Goal: Information Seeking & Learning: Learn about a topic

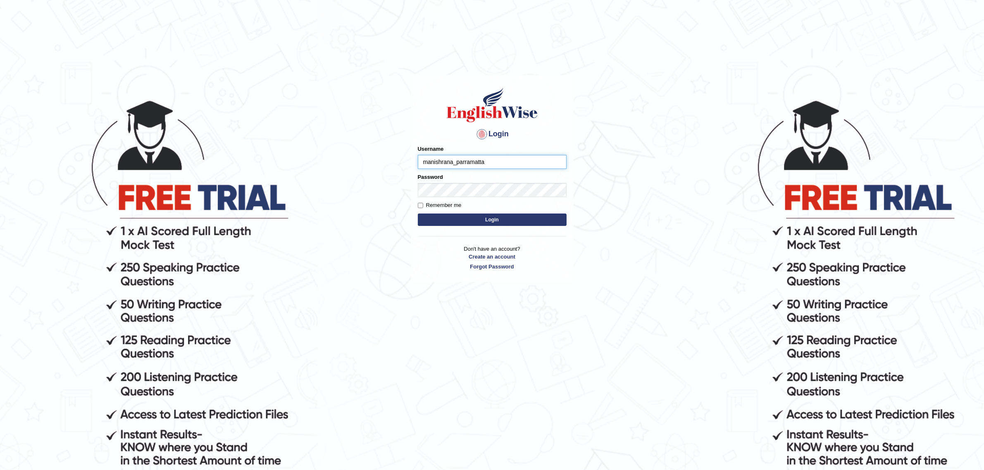
type input "manishrana_parramatta"
click at [420, 205] on input "Remember me" at bounding box center [420, 205] width 5 height 5
checkbox input "true"
click at [480, 224] on button "Login" at bounding box center [492, 220] width 149 height 12
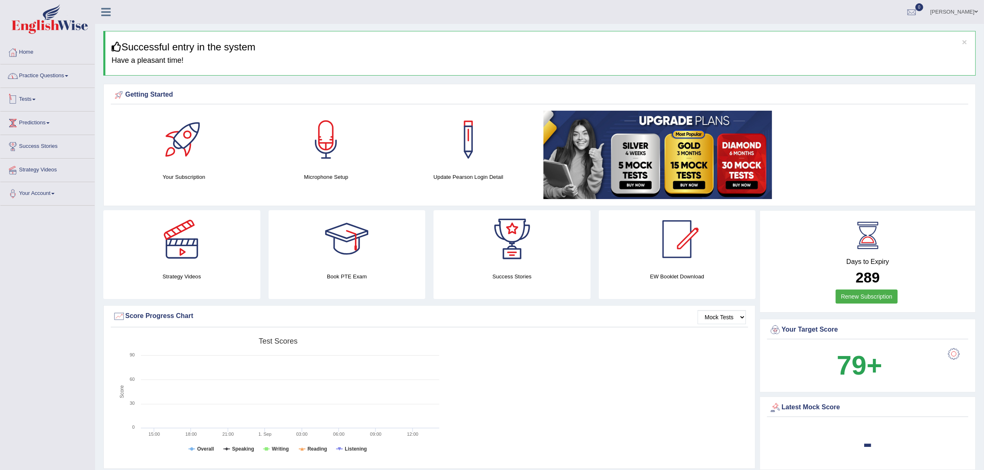
click at [29, 76] on link "Practice Questions" at bounding box center [47, 74] width 94 height 21
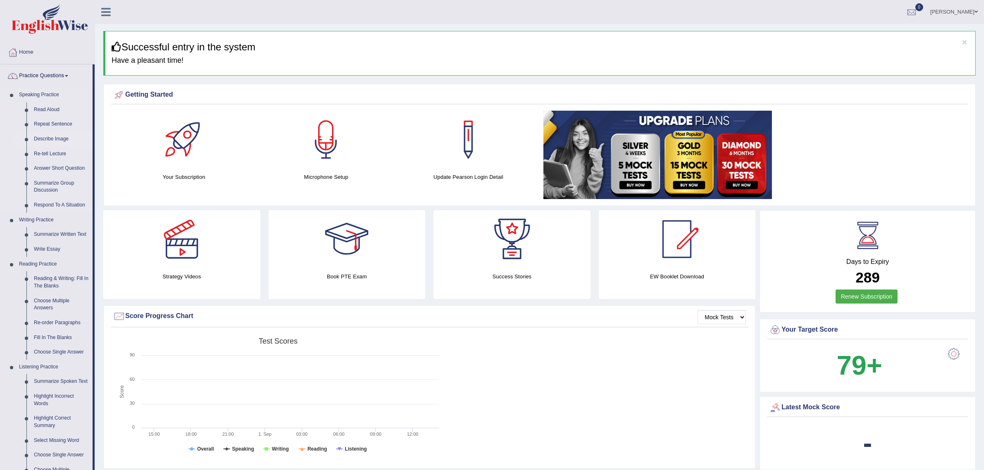
click at [44, 139] on link "Describe Image" at bounding box center [61, 139] width 62 height 15
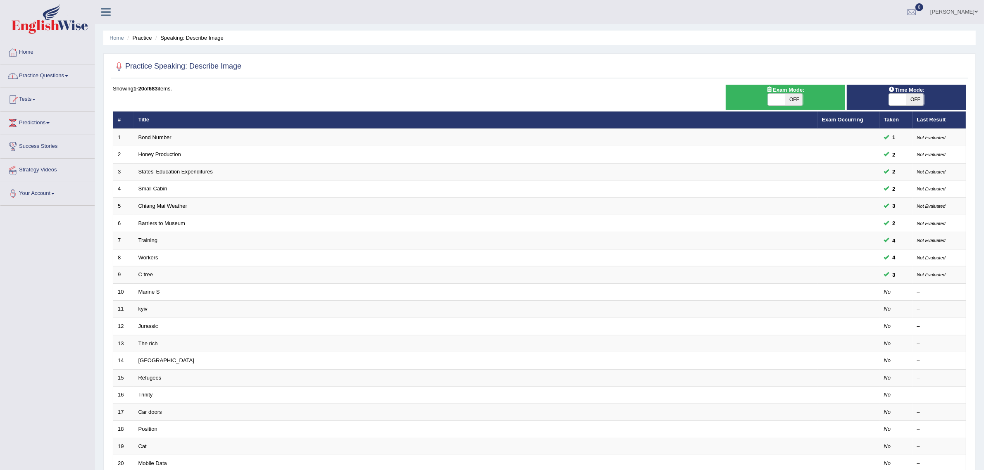
click at [46, 81] on link "Practice Questions" at bounding box center [47, 74] width 94 height 21
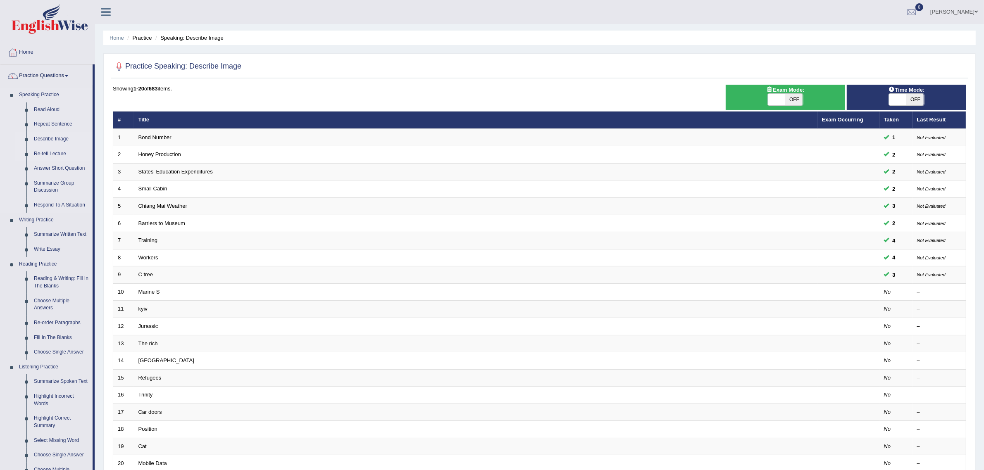
click at [50, 152] on link "Re-tell Lecture" at bounding box center [61, 154] width 62 height 15
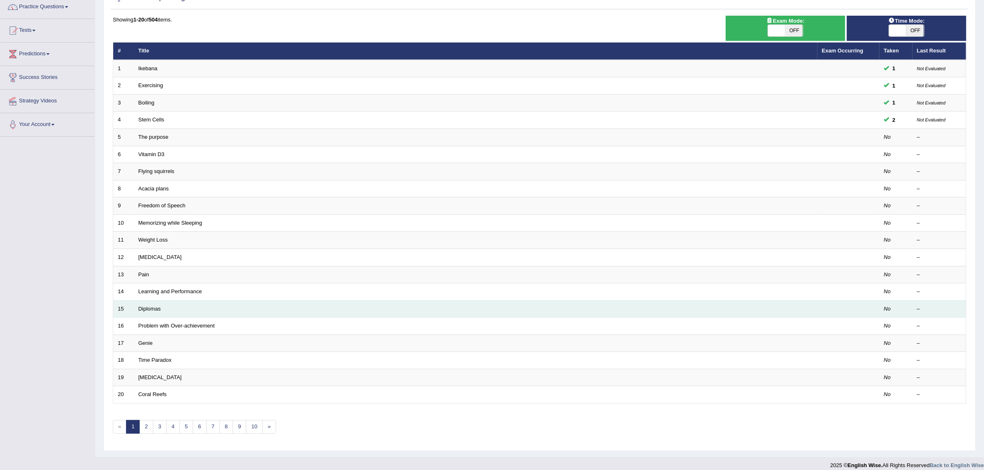
scroll to position [79, 0]
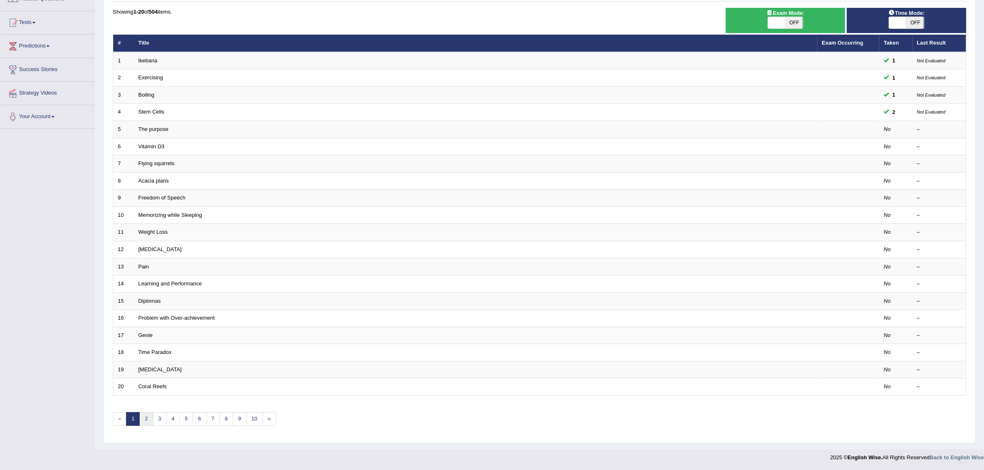
drag, startPoint x: 146, startPoint y: 418, endPoint x: 147, endPoint y: 413, distance: 4.5
click at [146, 417] on link "2" at bounding box center [146, 420] width 14 height 14
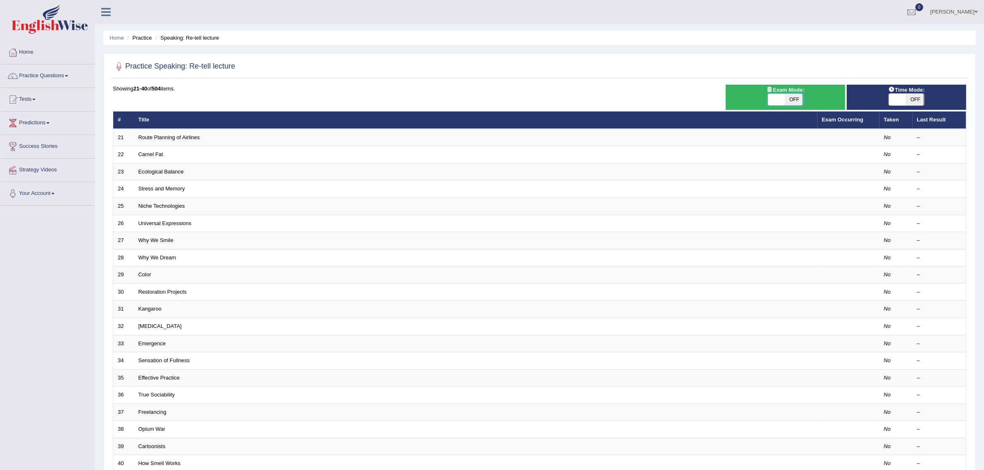
click at [778, 98] on span at bounding box center [776, 100] width 17 height 12
checkbox input "true"
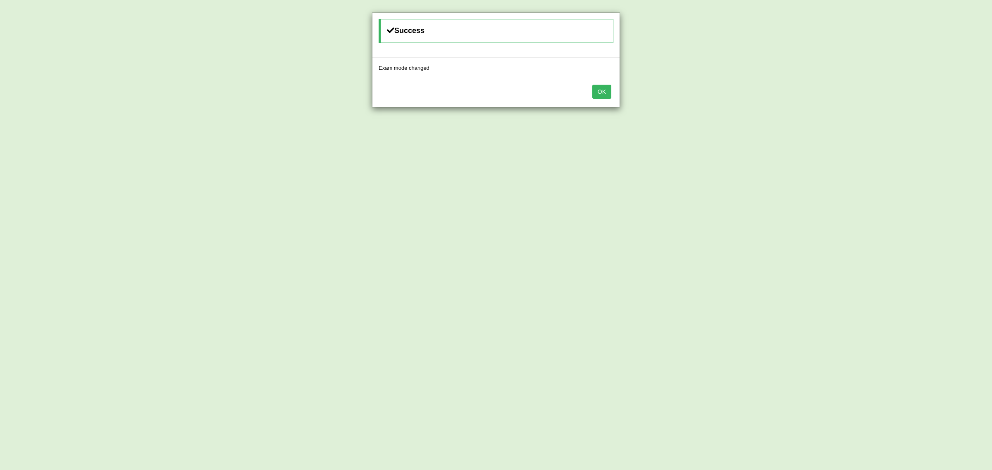
click at [596, 93] on button "OK" at bounding box center [601, 92] width 19 height 14
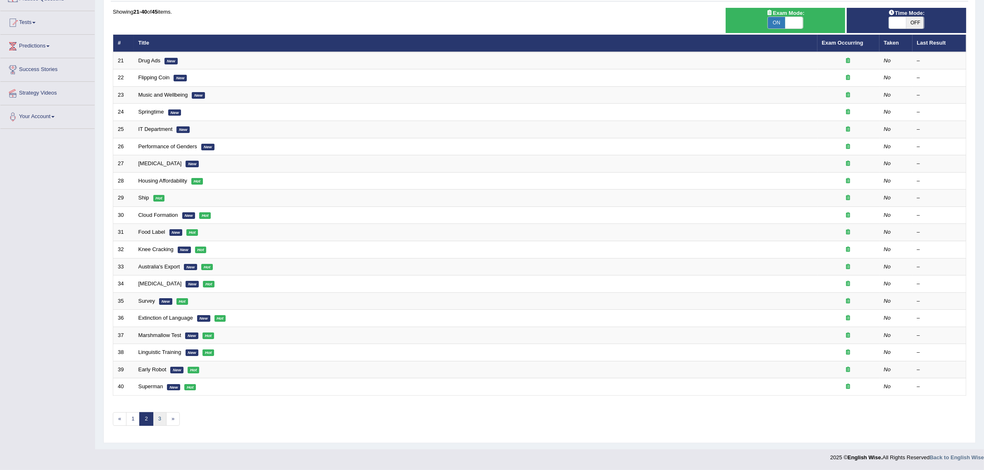
click at [158, 420] on link "3" at bounding box center [160, 420] width 14 height 14
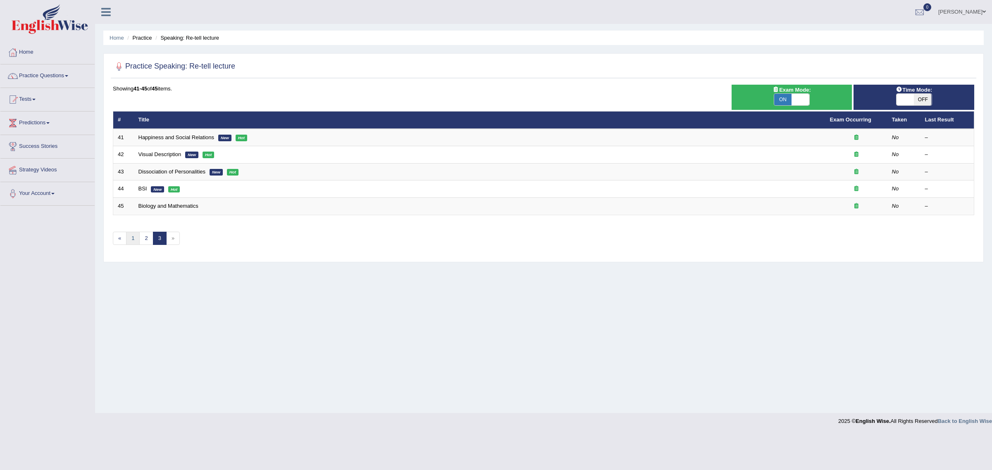
click at [131, 240] on link "1" at bounding box center [133, 239] width 14 height 14
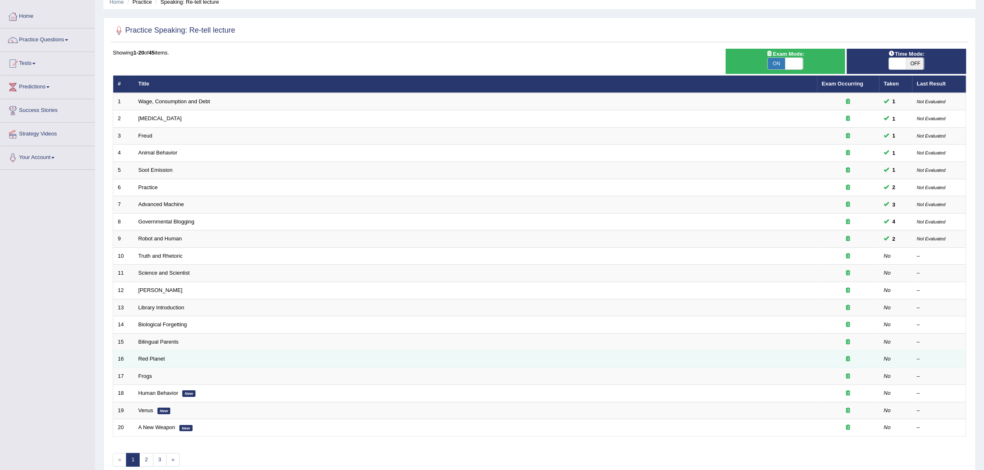
scroll to position [79, 0]
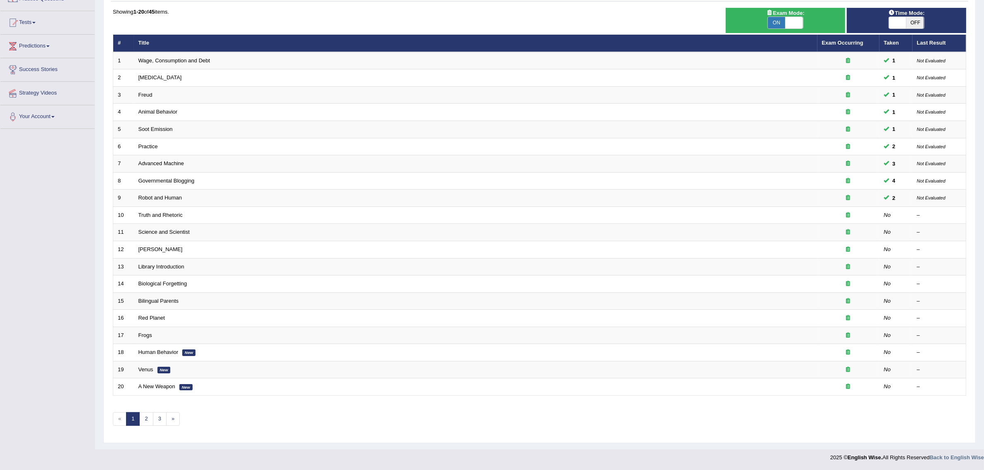
click at [131, 420] on link "1" at bounding box center [133, 420] width 14 height 14
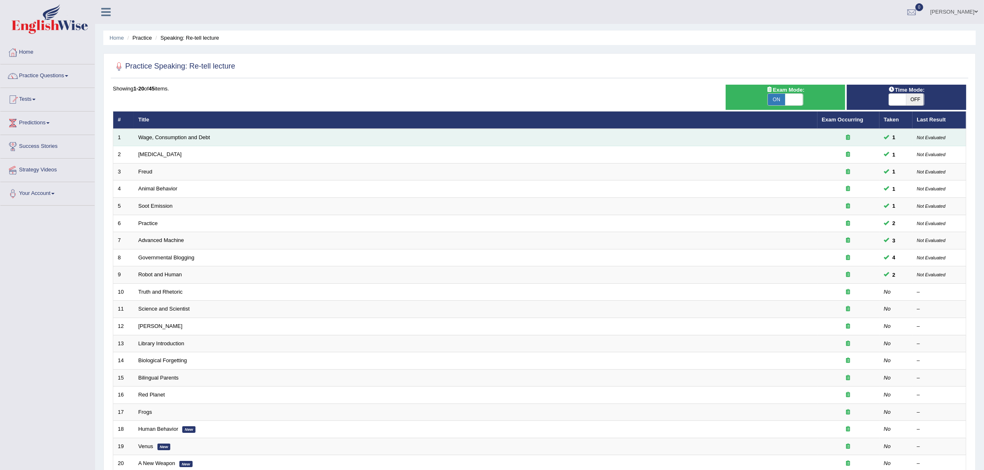
click at [183, 141] on td "Wage, Consumption and Debt" at bounding box center [476, 137] width 684 height 17
click at [186, 139] on link "Wage, Consumption and Debt" at bounding box center [175, 137] width 72 height 6
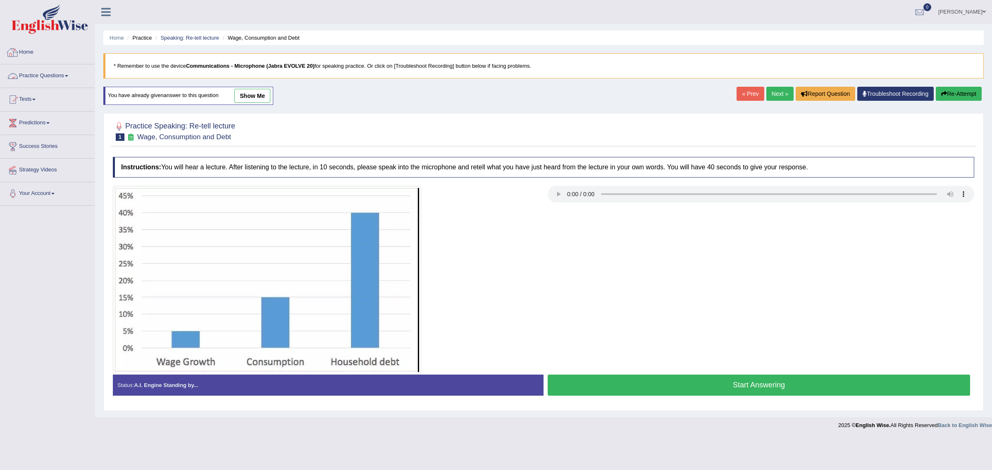
click at [20, 79] on link "Practice Questions" at bounding box center [47, 74] width 94 height 21
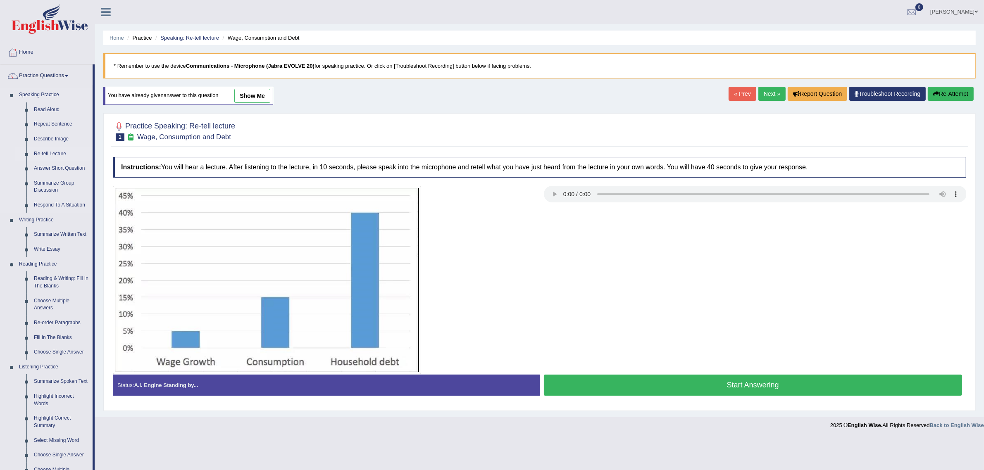
click at [52, 153] on link "Re-tell Lecture" at bounding box center [61, 154] width 62 height 15
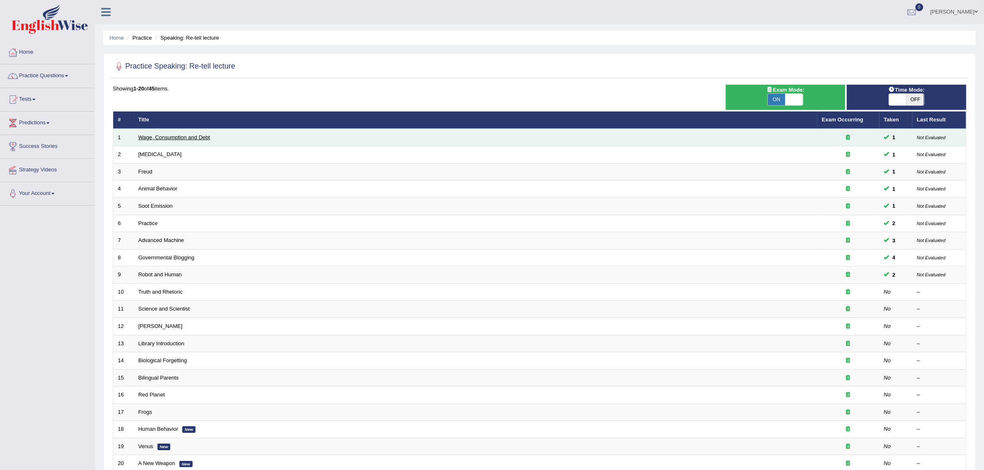
click at [156, 139] on link "Wage, Consumption and Debt" at bounding box center [175, 137] width 72 height 6
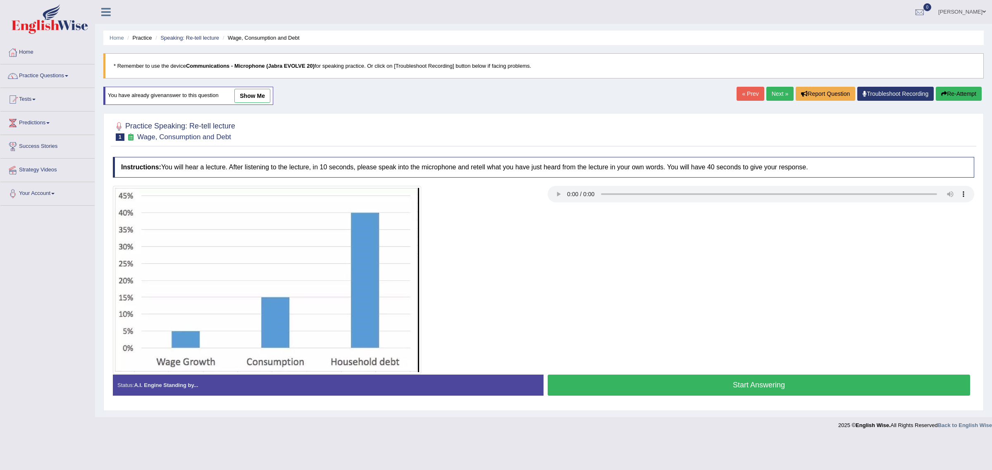
click at [771, 94] on link "Next »" at bounding box center [780, 94] width 27 height 14
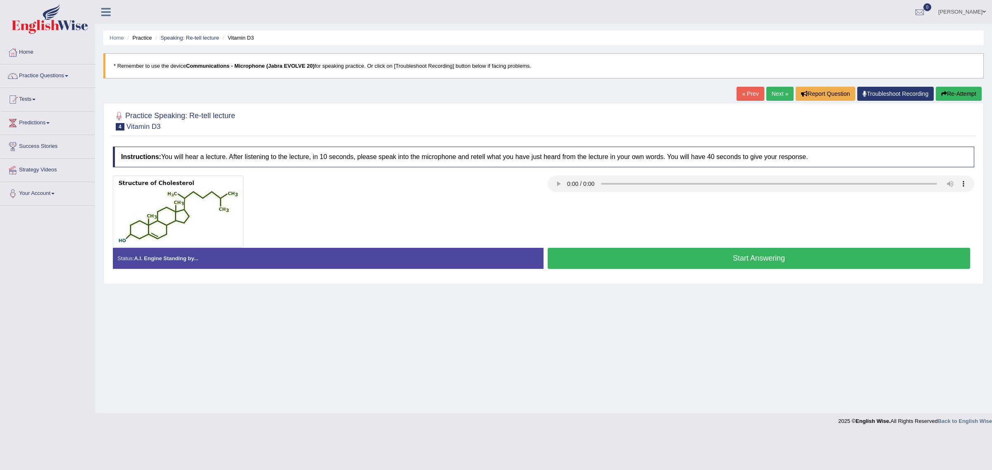
click at [771, 94] on link "Next »" at bounding box center [780, 94] width 27 height 14
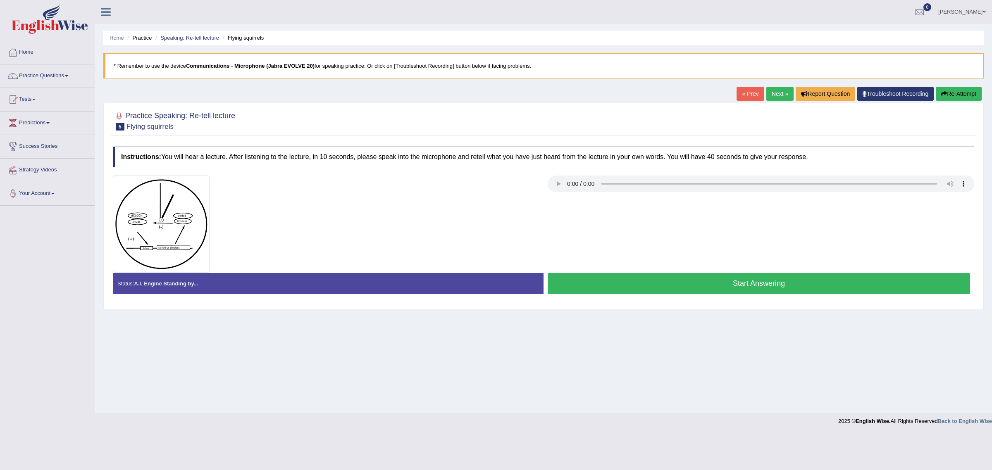
click at [771, 94] on link "Next »" at bounding box center [780, 94] width 27 height 14
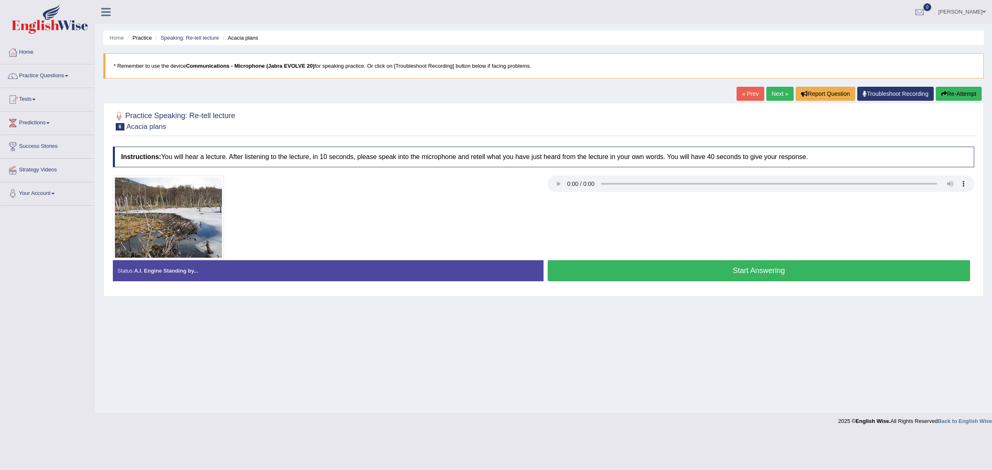
click at [771, 94] on link "Next »" at bounding box center [780, 94] width 27 height 14
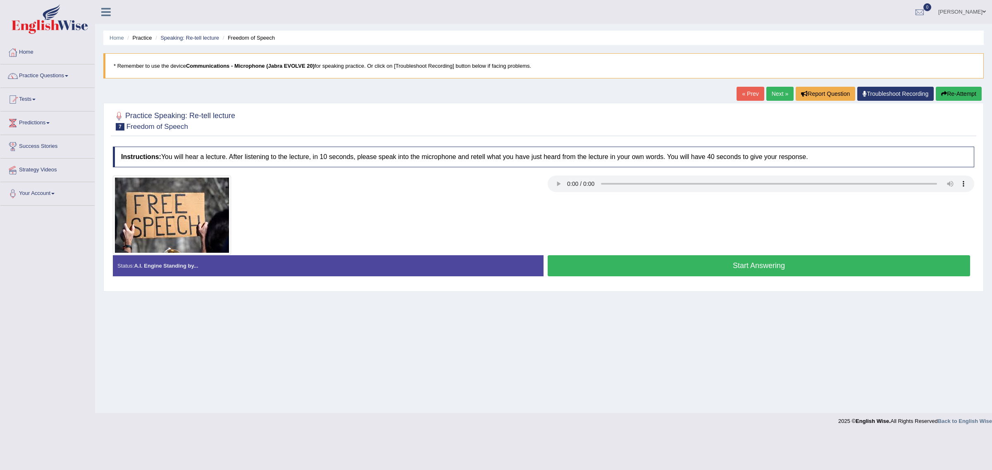
click at [771, 94] on link "Next »" at bounding box center [780, 94] width 27 height 14
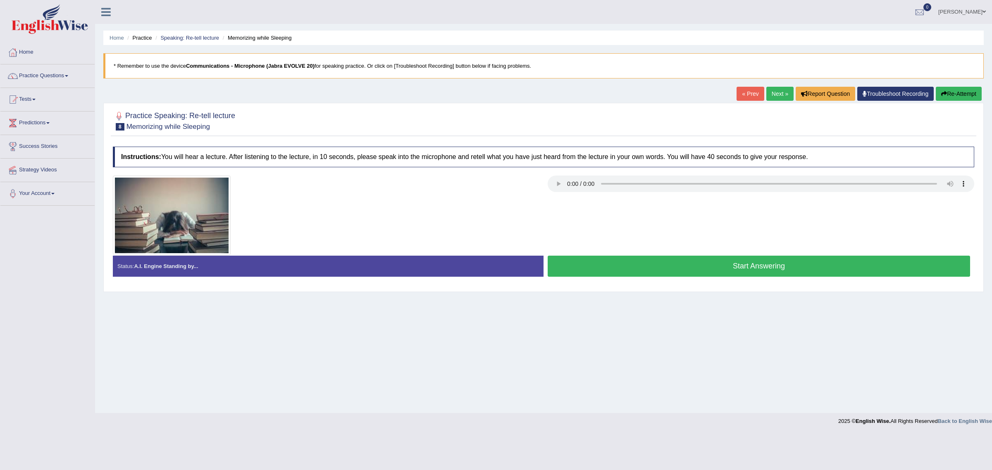
click at [771, 94] on link "Next »" at bounding box center [780, 94] width 27 height 14
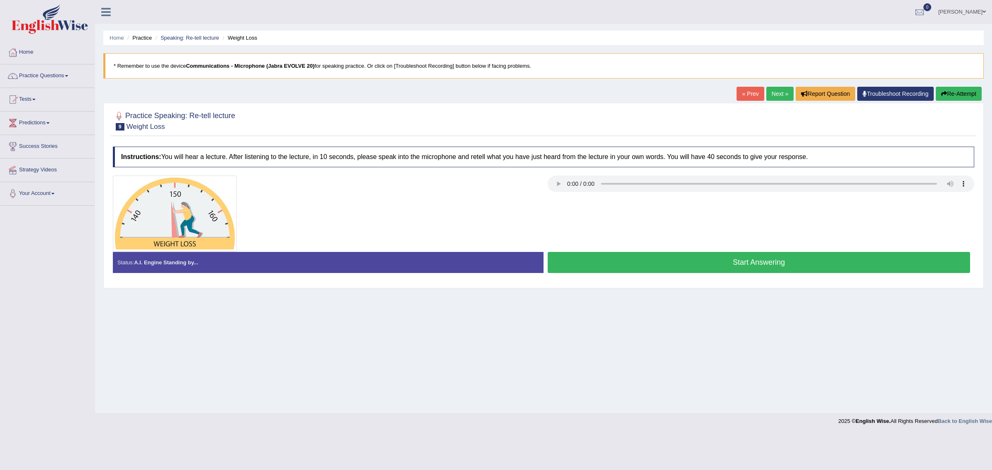
click at [771, 94] on link "Next »" at bounding box center [780, 94] width 27 height 14
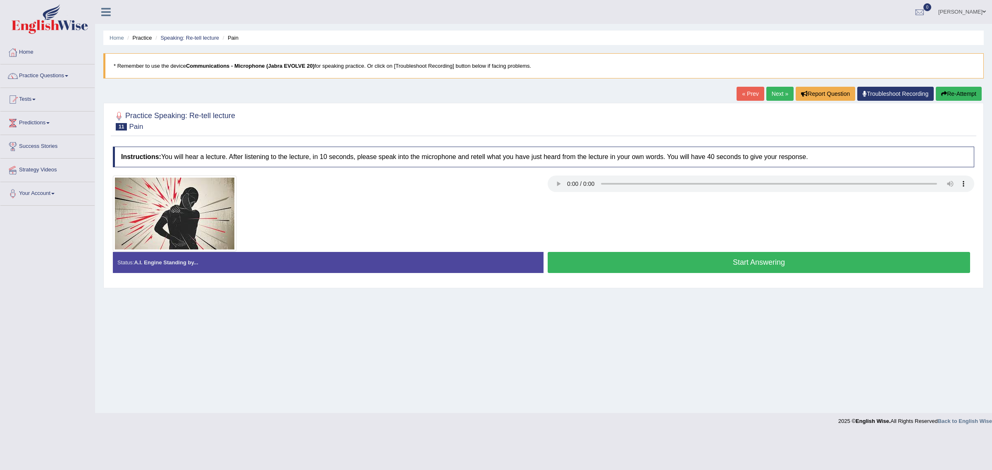
click at [771, 94] on link "Next »" at bounding box center [780, 94] width 27 height 14
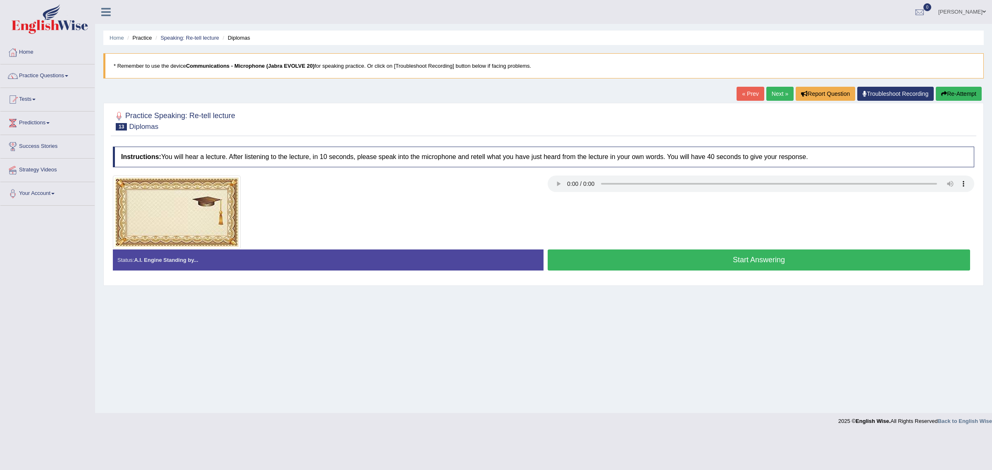
click at [771, 94] on link "Next »" at bounding box center [780, 94] width 27 height 14
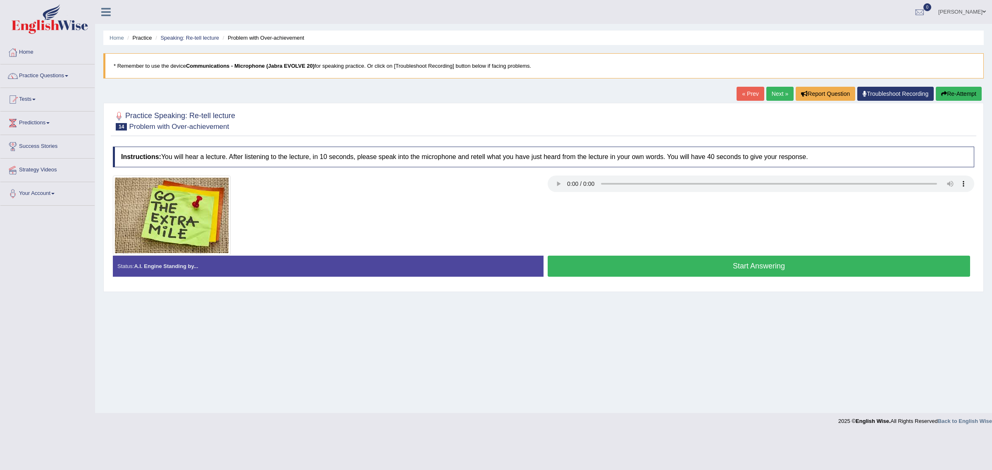
click at [771, 94] on link "Next »" at bounding box center [780, 94] width 27 height 14
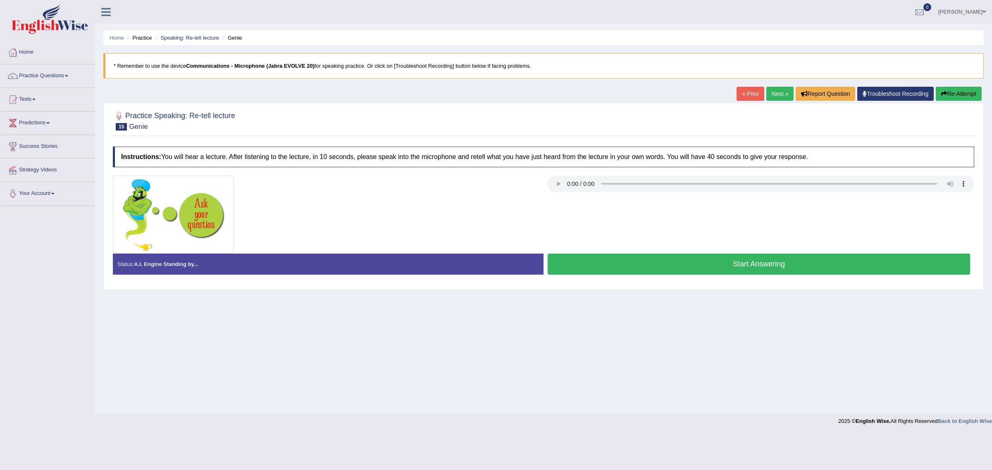
click at [35, 79] on link "Practice Questions" at bounding box center [47, 74] width 94 height 21
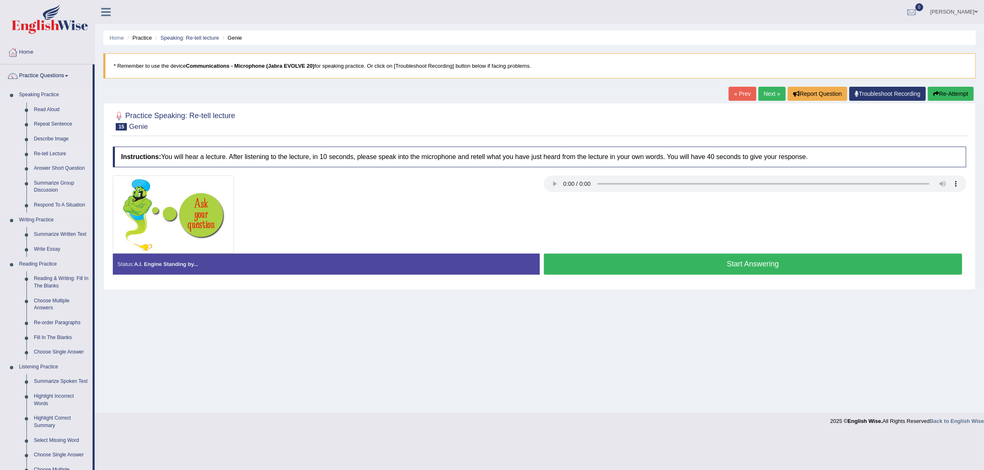
click at [45, 155] on link "Re-tell Lecture" at bounding box center [61, 154] width 62 height 15
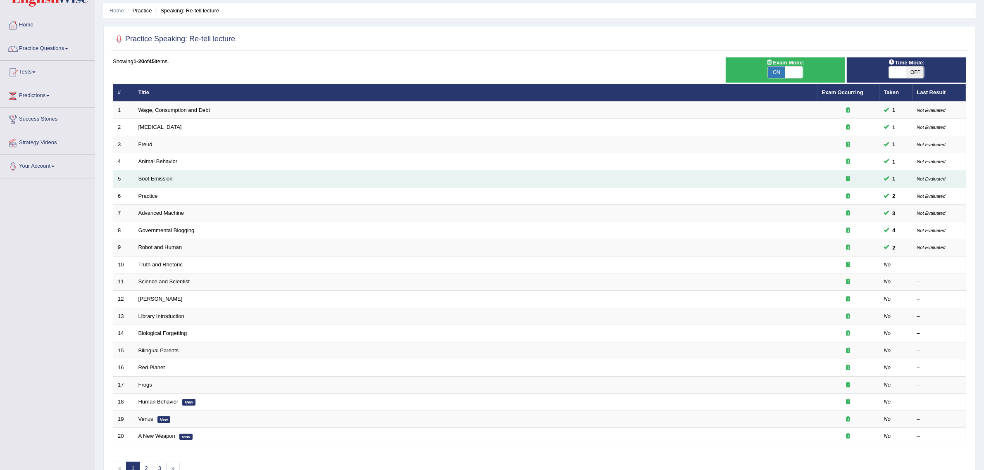
scroll to position [52, 0]
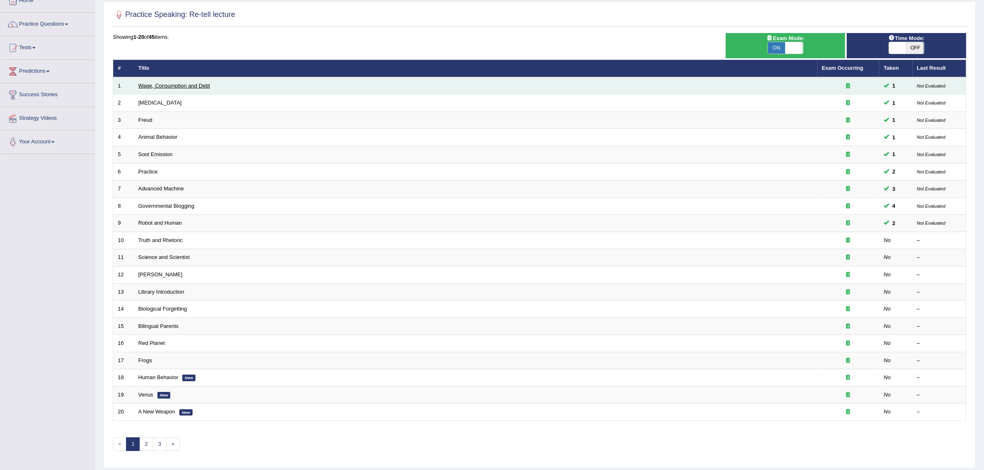
click at [172, 87] on link "Wage, Consumption and Debt" at bounding box center [175, 86] width 72 height 6
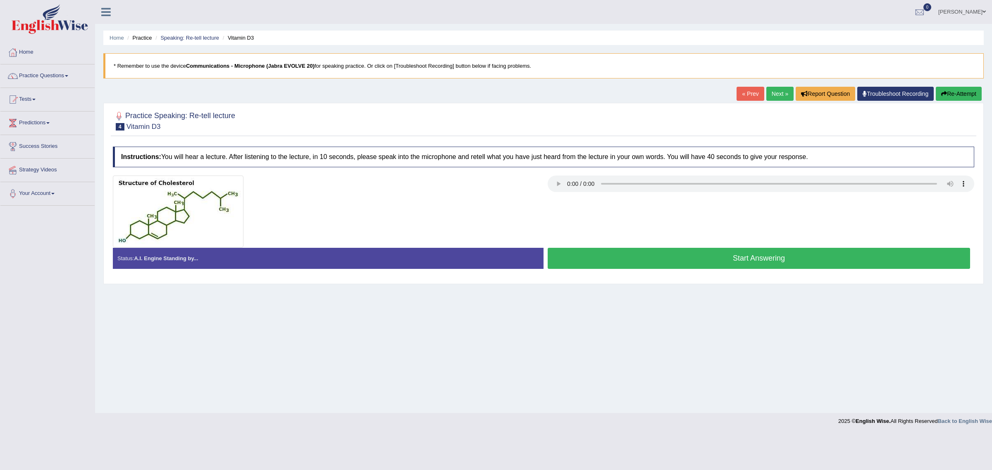
click at [772, 92] on link "Next »" at bounding box center [780, 94] width 27 height 14
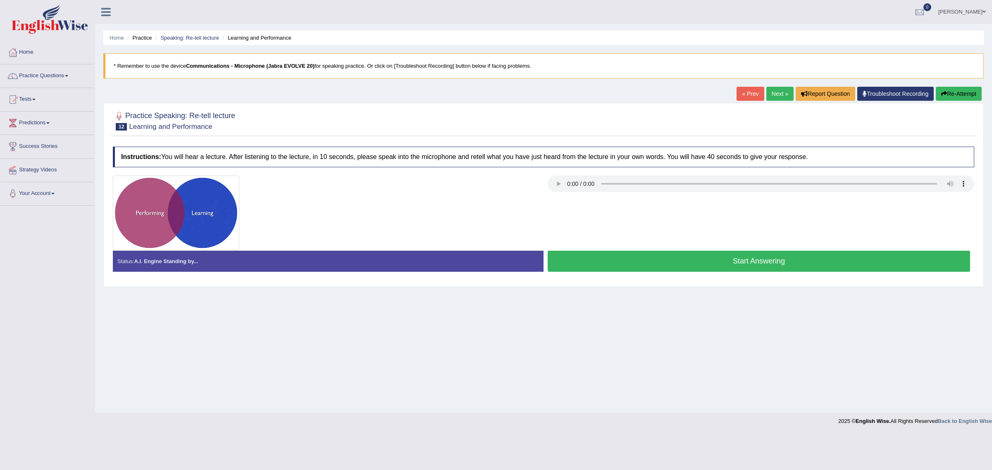
click at [772, 93] on link "Next »" at bounding box center [780, 94] width 27 height 14
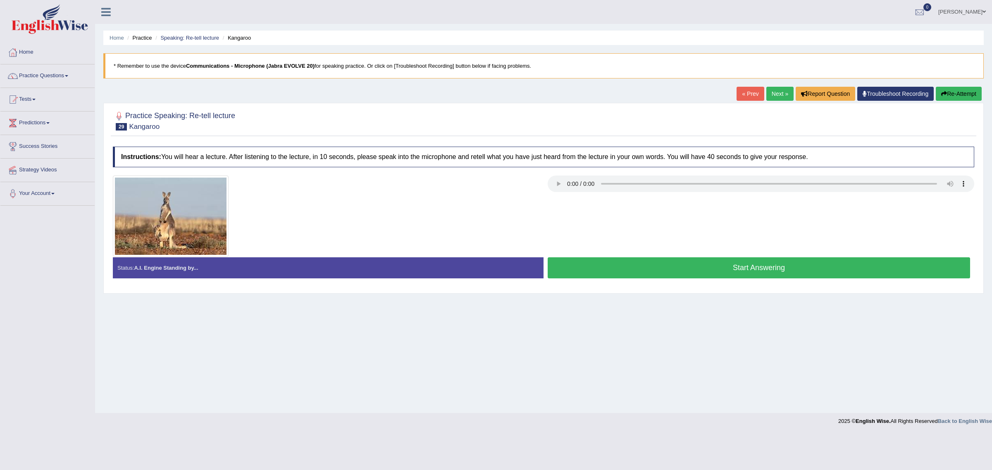
click at [767, 94] on link "Next »" at bounding box center [780, 94] width 27 height 14
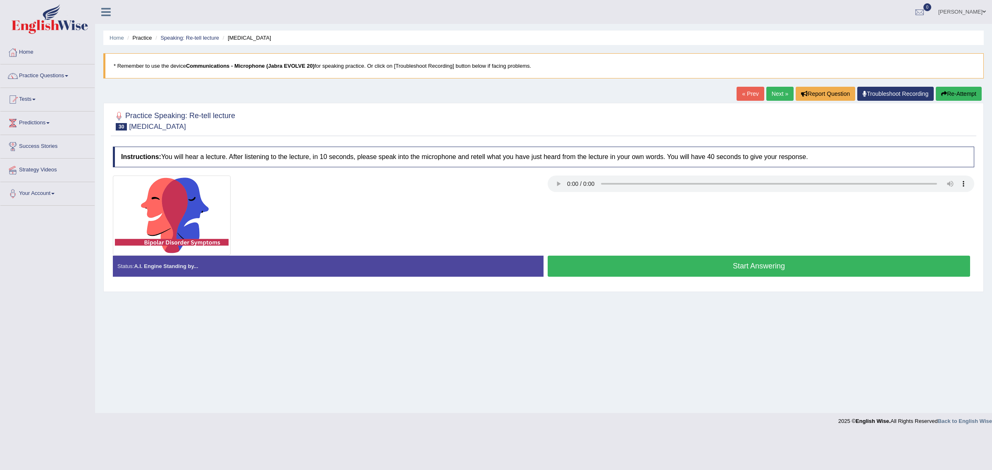
click at [767, 94] on link "Next »" at bounding box center [780, 94] width 27 height 14
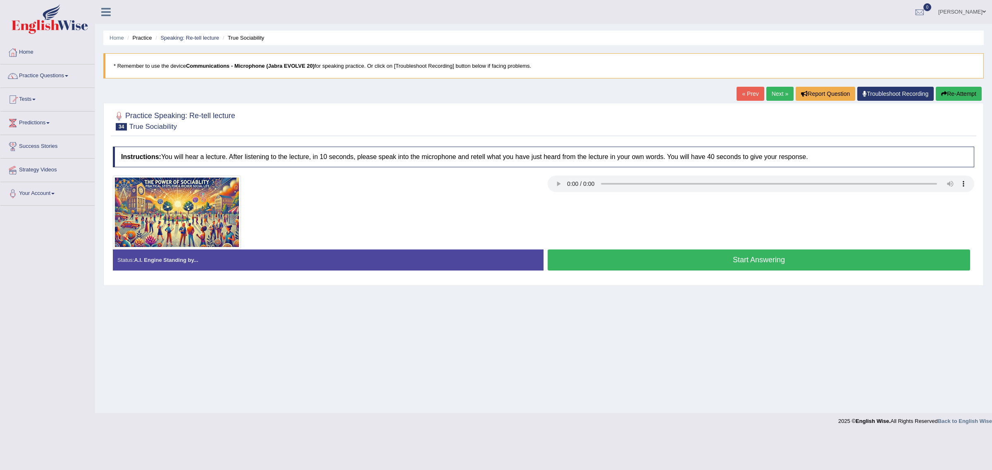
click at [779, 91] on link "Next »" at bounding box center [780, 94] width 27 height 14
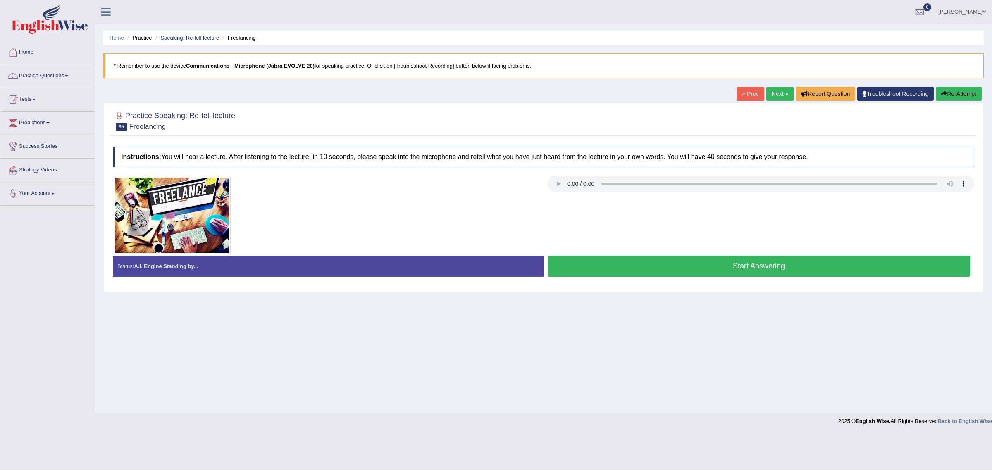
click at [779, 91] on link "Next »" at bounding box center [780, 94] width 27 height 14
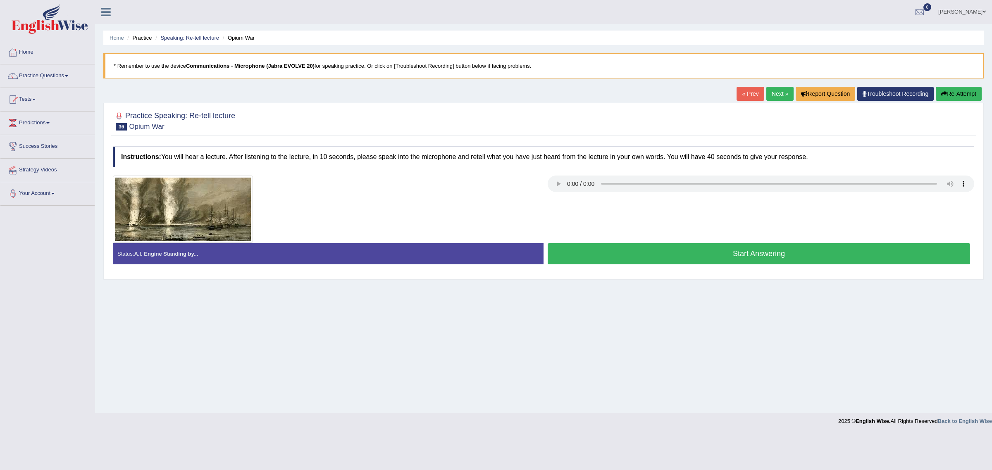
click at [779, 91] on link "Next »" at bounding box center [780, 94] width 27 height 14
